Goal: Browse casually: Explore the website without a specific task or goal

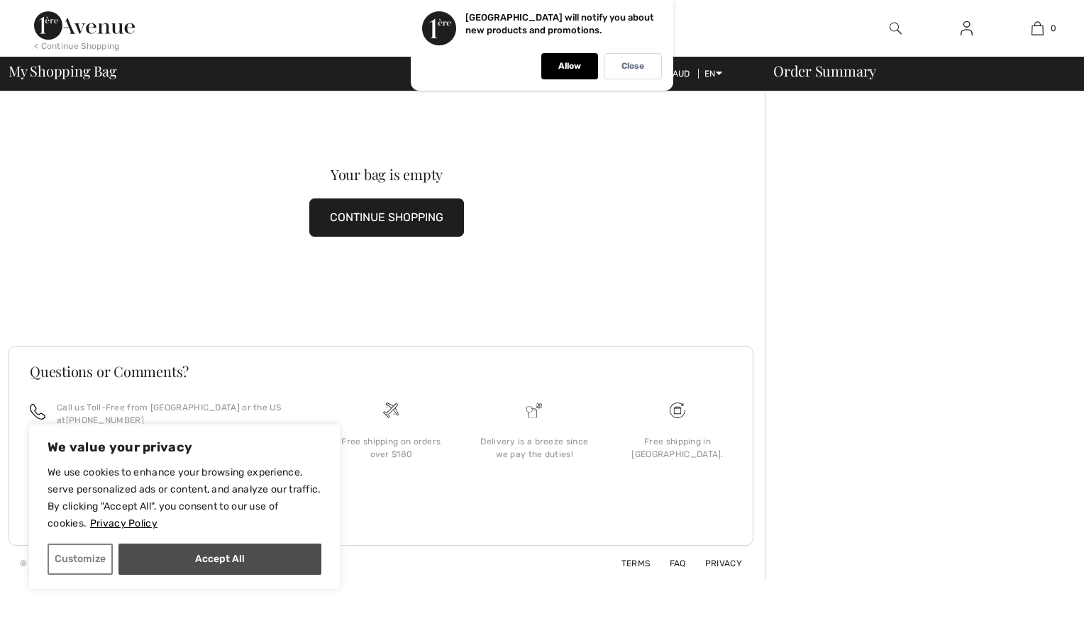
click at [213, 560] on button "Accept All" at bounding box center [219, 559] width 203 height 31
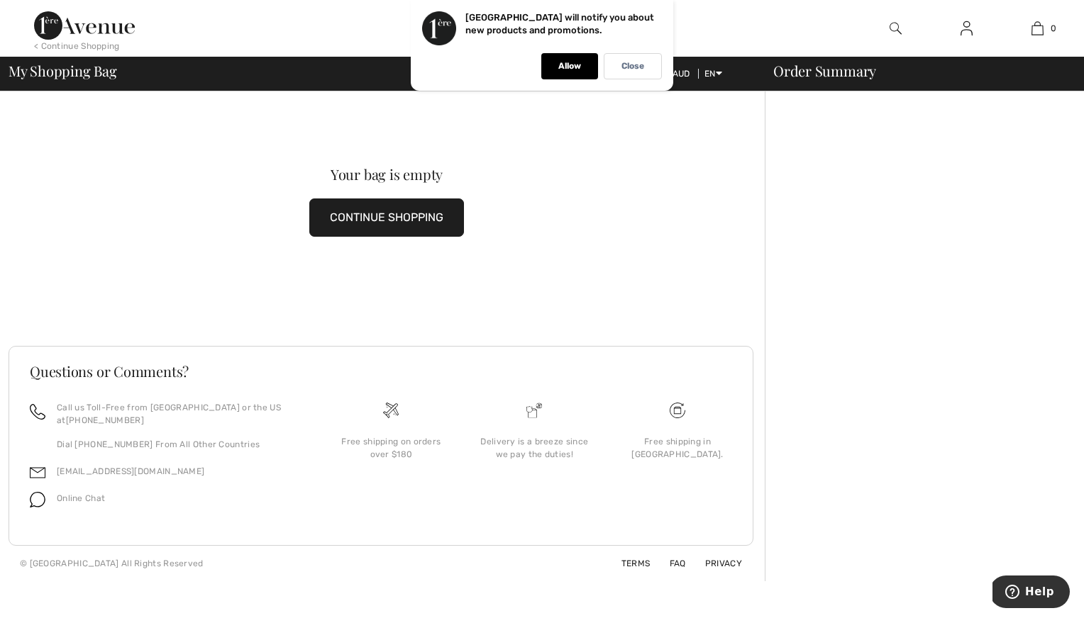
checkbox input "true"
click at [630, 67] on p "Close" at bounding box center [632, 66] width 23 height 11
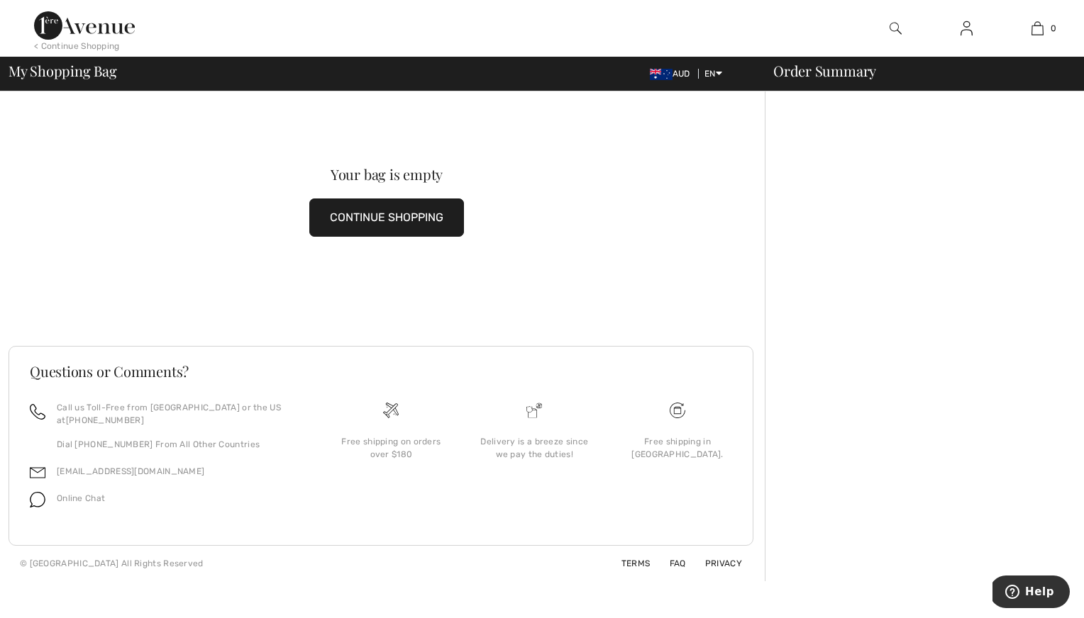
click at [384, 217] on button "CONTINUE SHOPPING" at bounding box center [386, 218] width 155 height 38
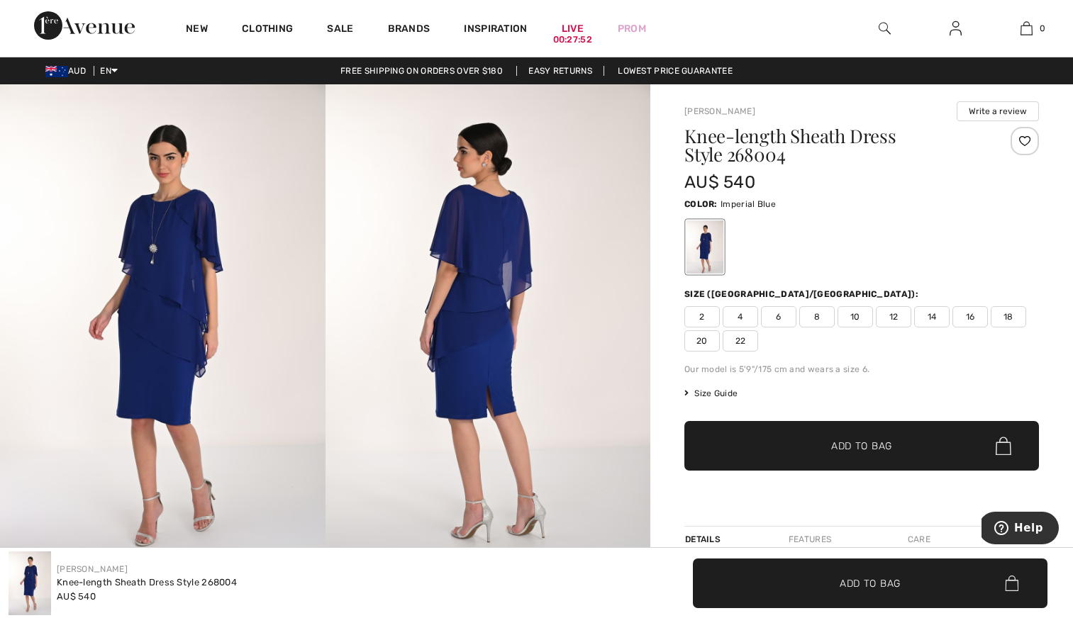
scroll to position [380, 0]
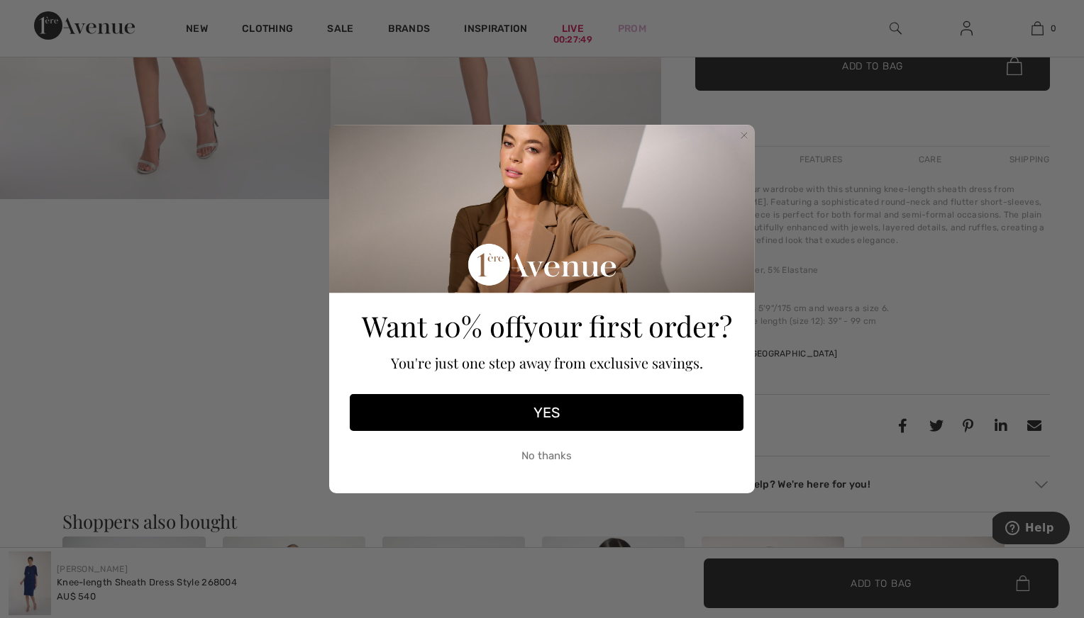
click at [745, 129] on circle "Close dialog" at bounding box center [744, 135] width 13 height 13
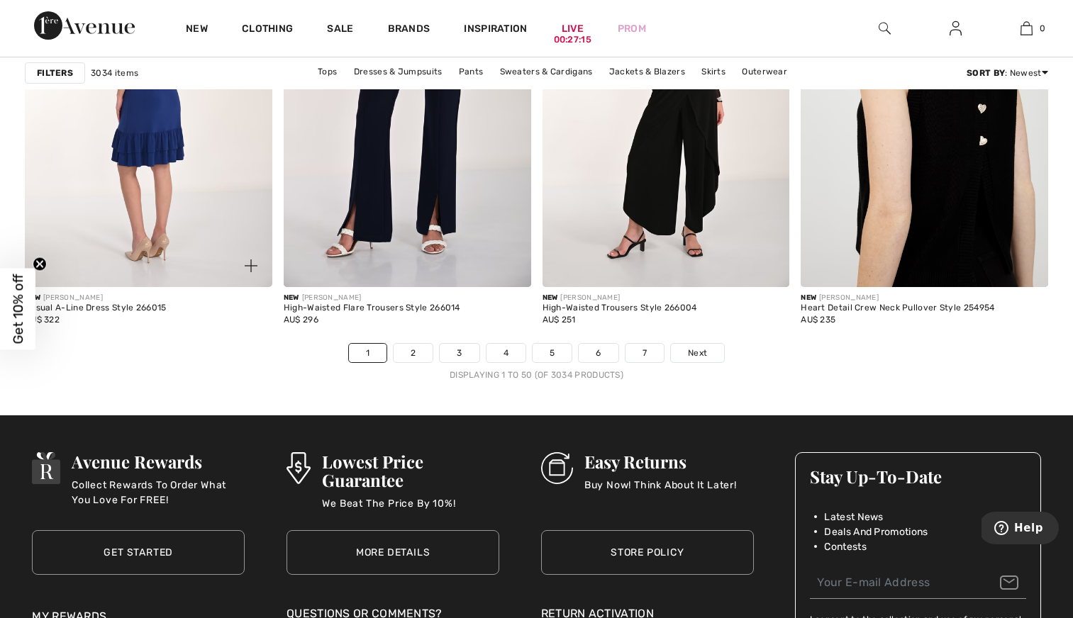
scroll to position [6627, 0]
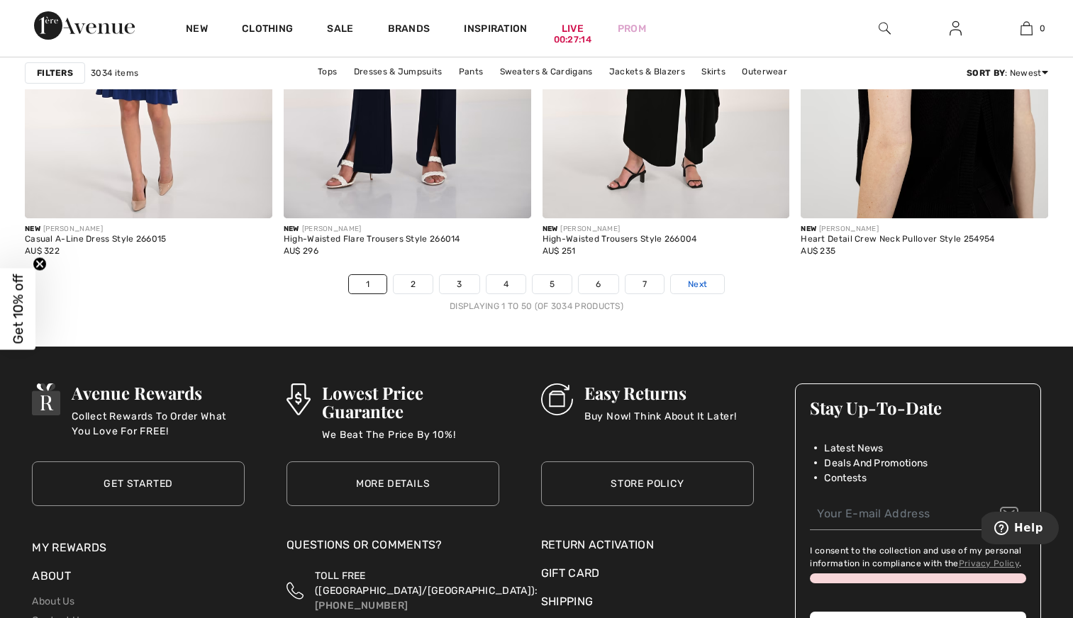
click at [709, 286] on link "Next" at bounding box center [697, 284] width 53 height 18
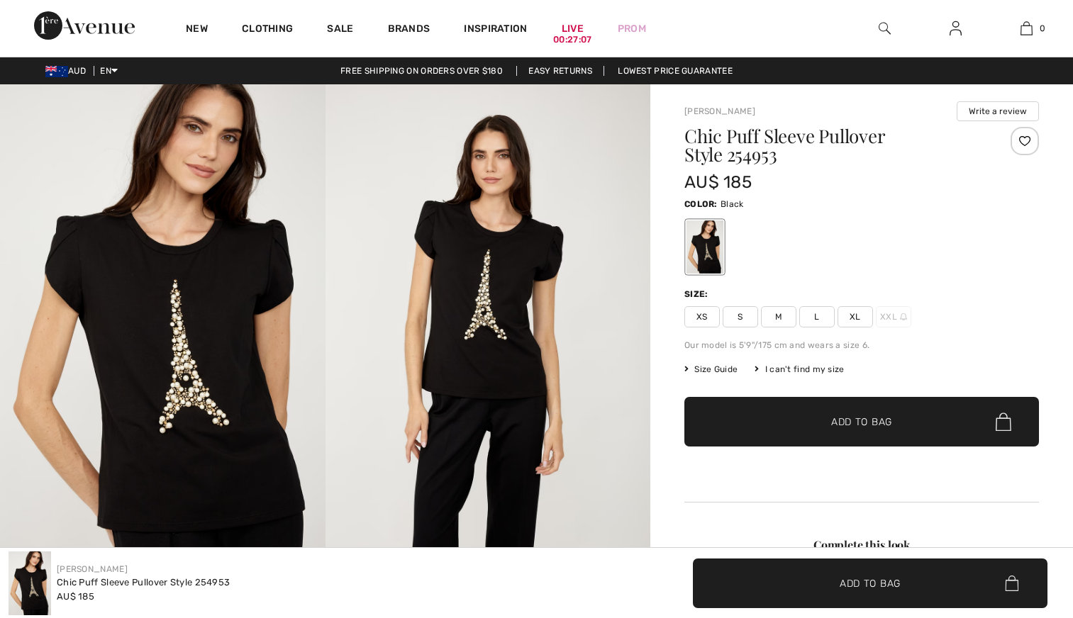
checkbox input "true"
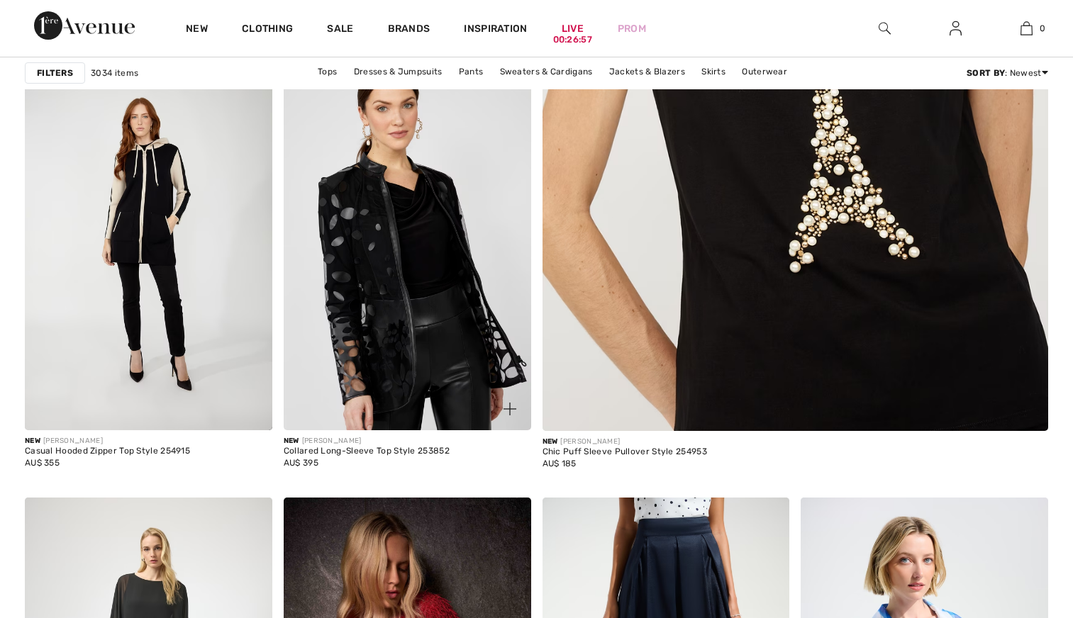
checkbox input "true"
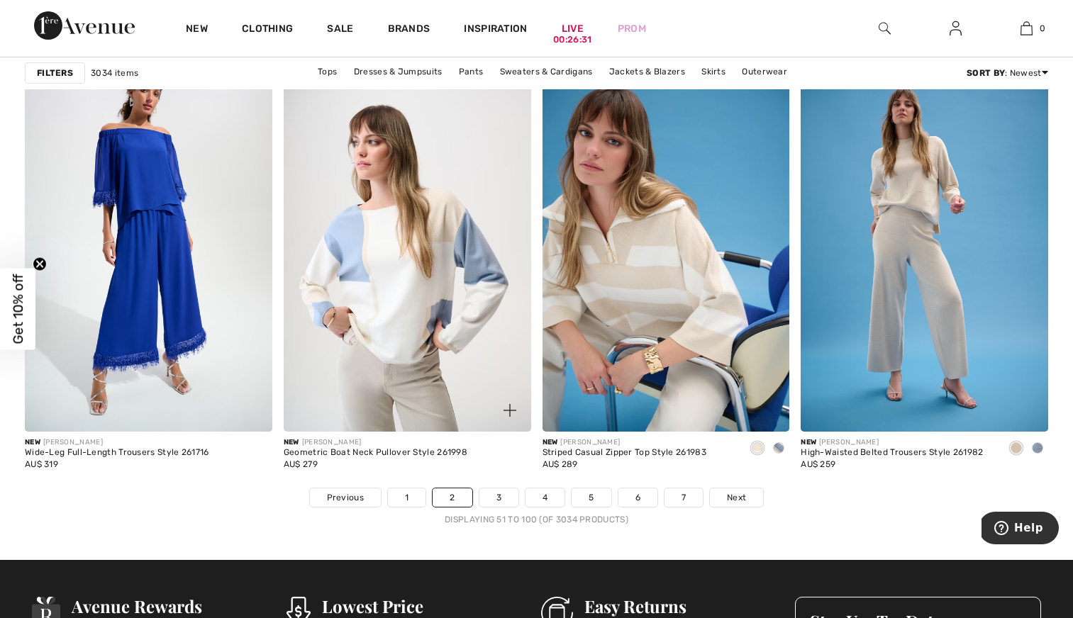
scroll to position [6432, 0]
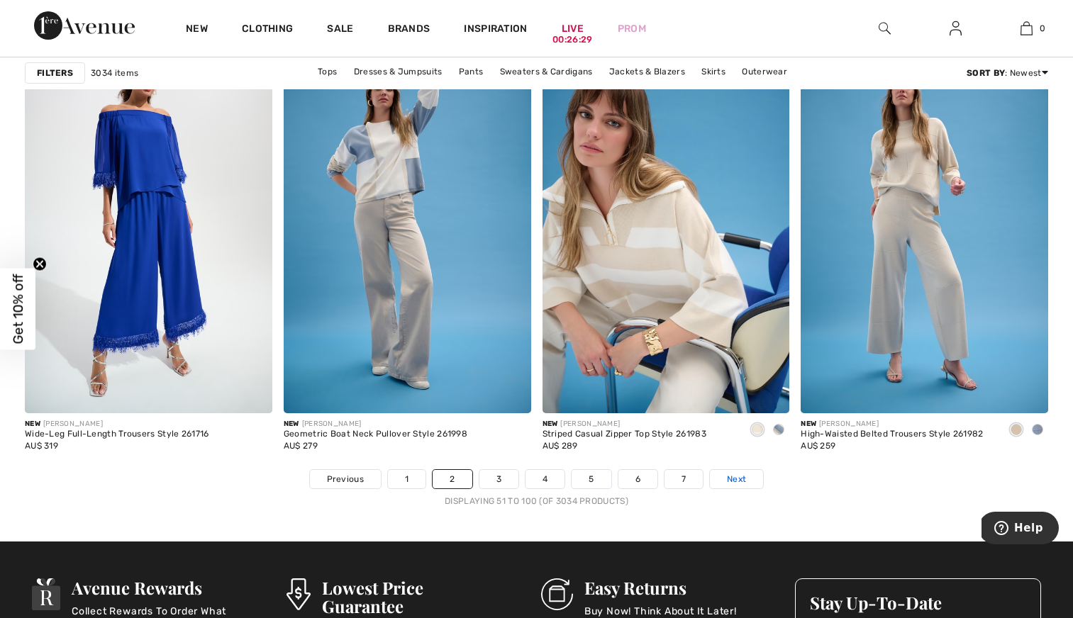
click at [736, 479] on span "Next" at bounding box center [736, 479] width 19 height 13
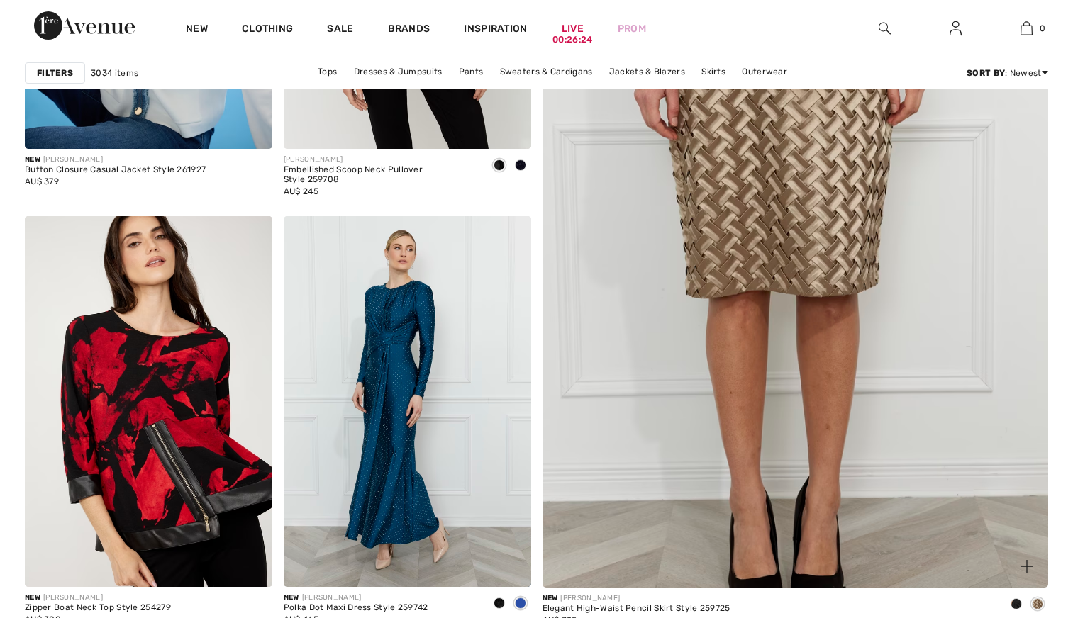
checkbox input "true"
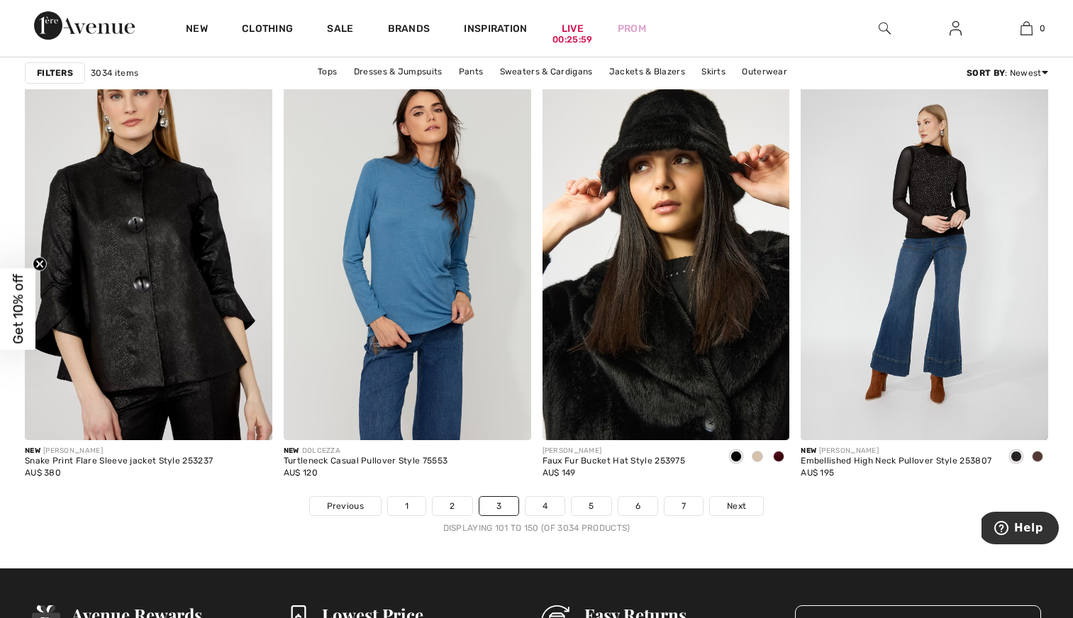
scroll to position [6473, 0]
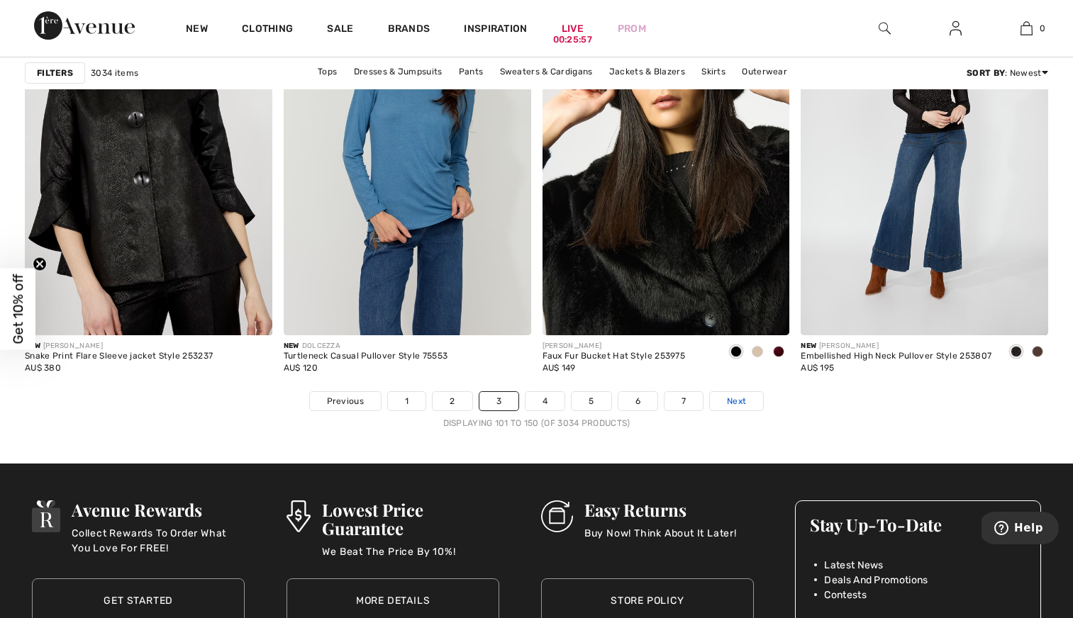
click at [735, 399] on span "Next" at bounding box center [736, 401] width 19 height 13
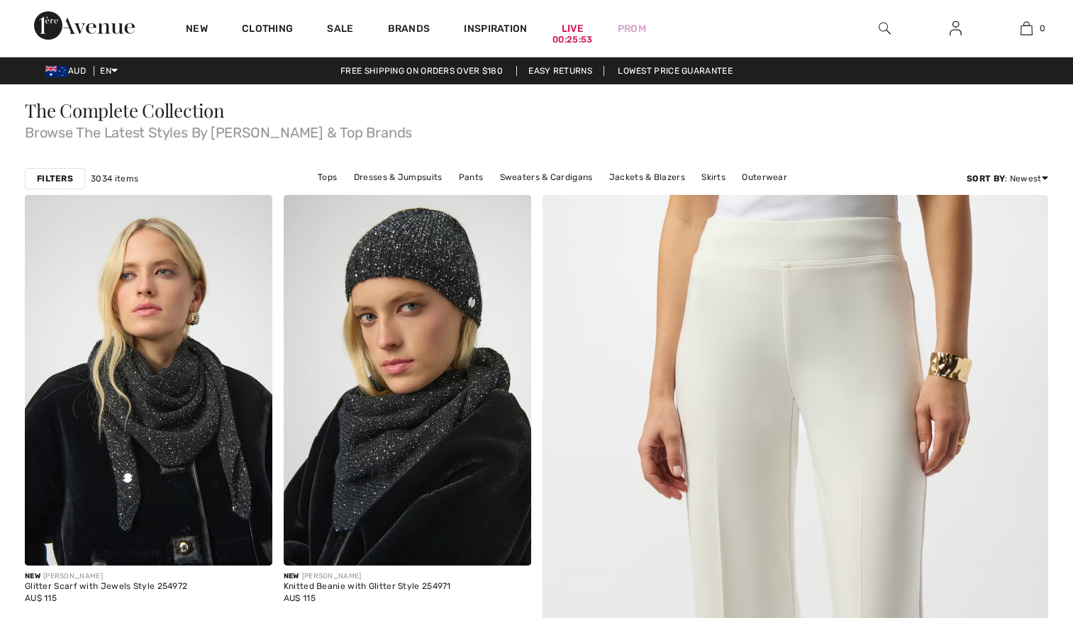
checkbox input "true"
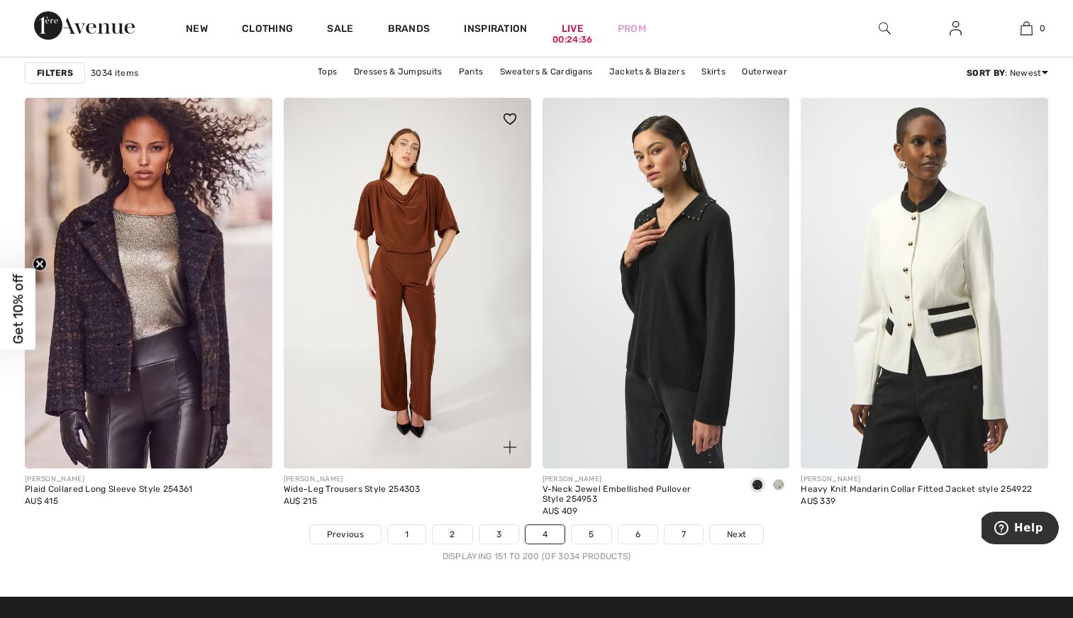
scroll to position [6413, 0]
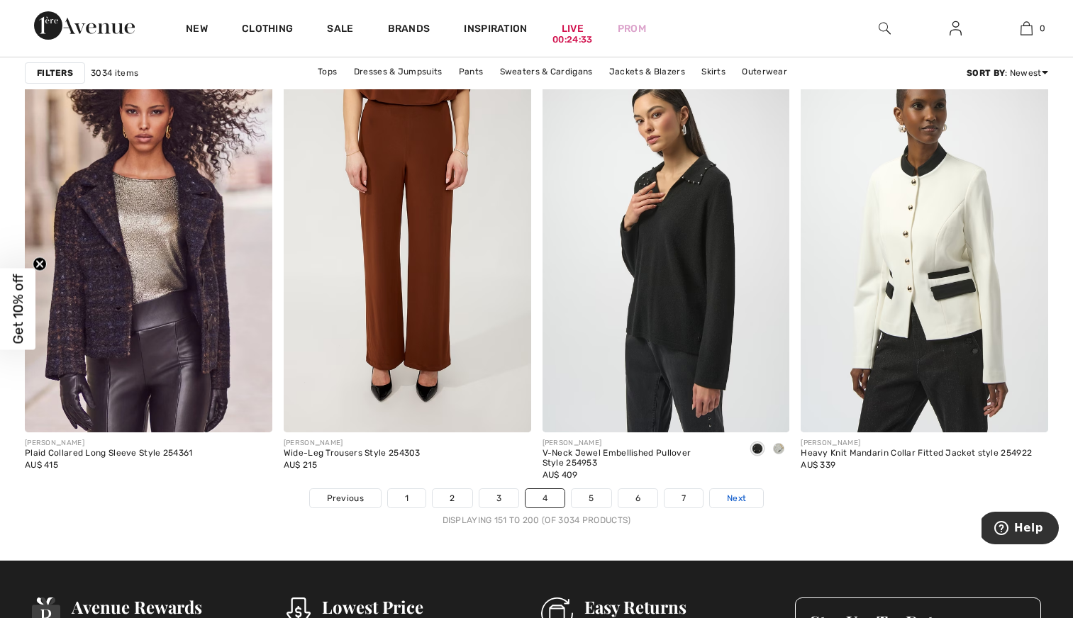
click at [740, 497] on span "Next" at bounding box center [736, 498] width 19 height 13
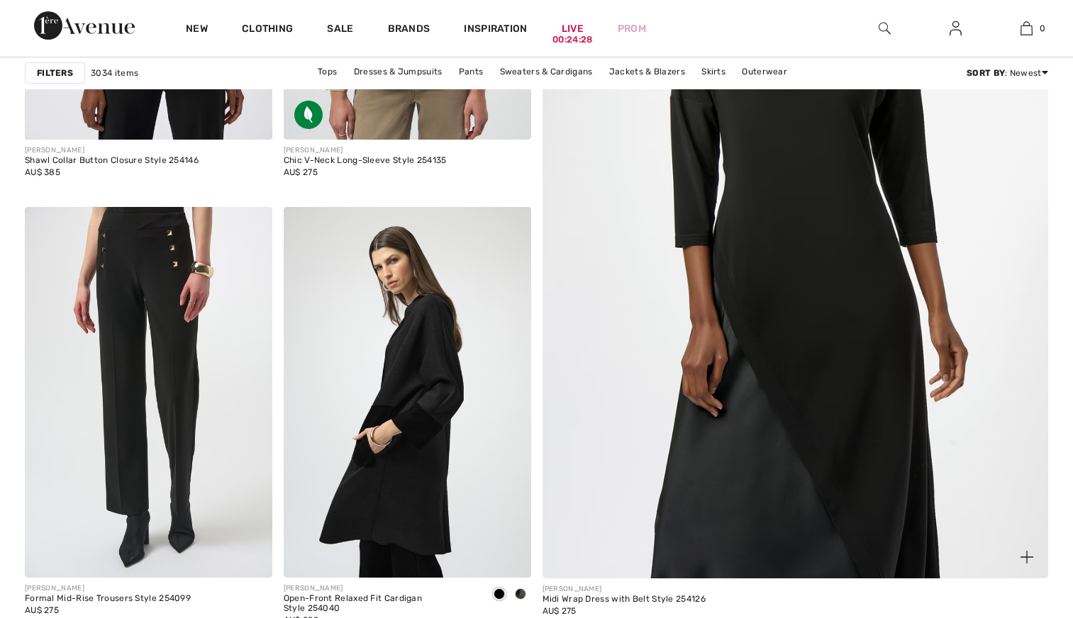
checkbox input "true"
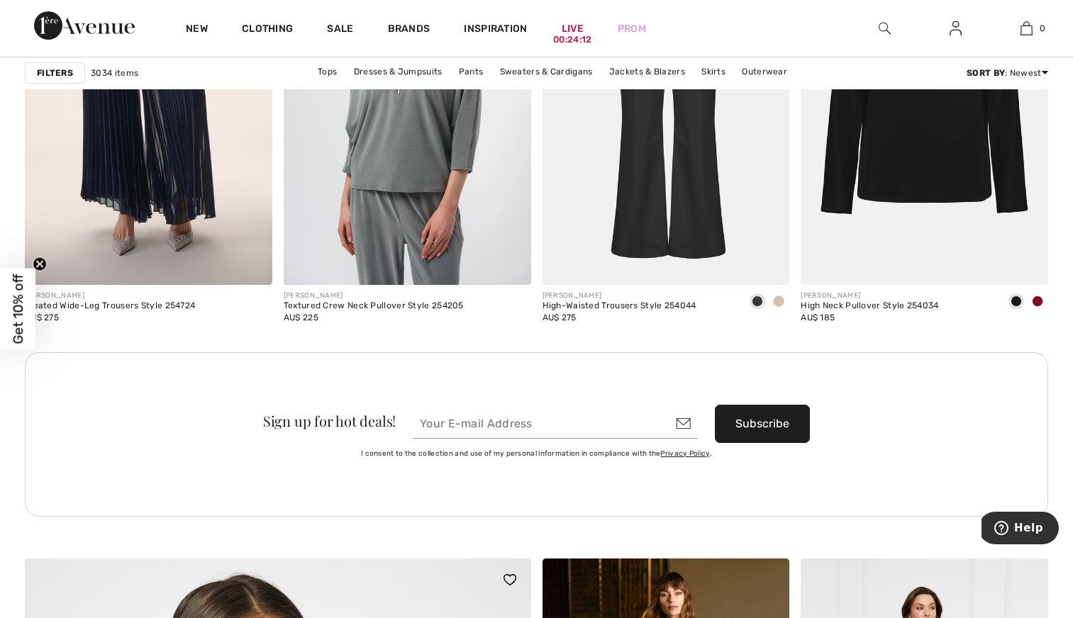
scroll to position [3479, 0]
